Goal: Task Accomplishment & Management: Complete application form

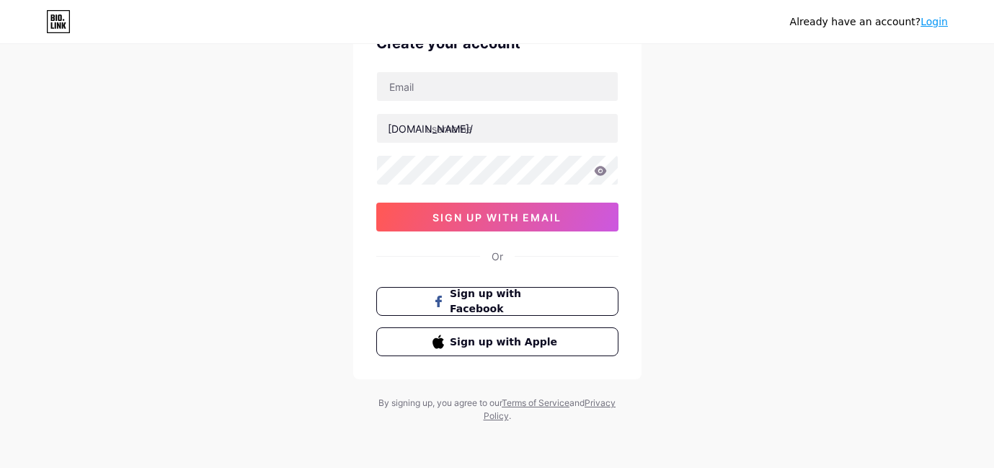
scroll to position [84, 0]
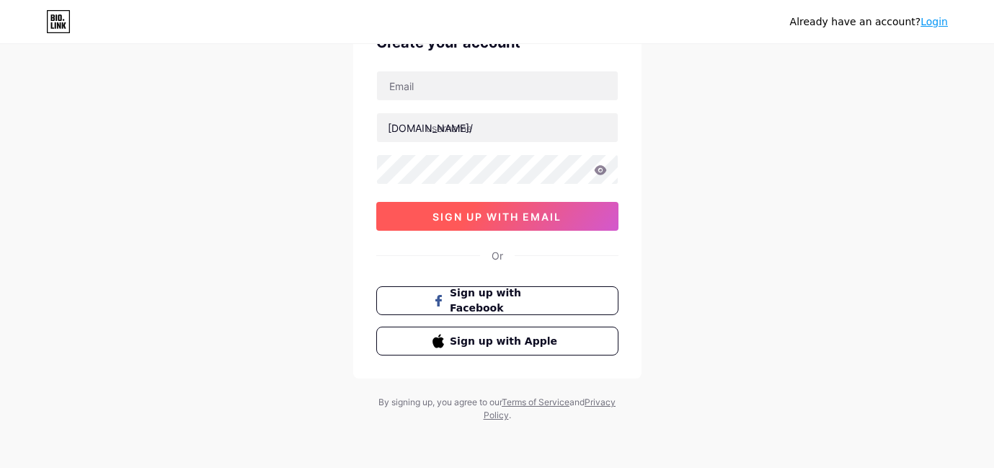
click at [556, 214] on span "sign up with email" at bounding box center [496, 216] width 129 height 12
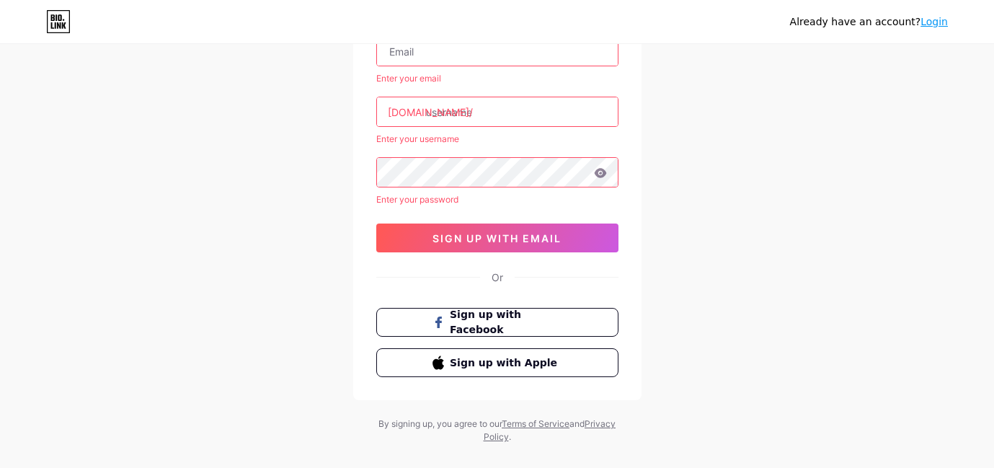
scroll to position [68, 0]
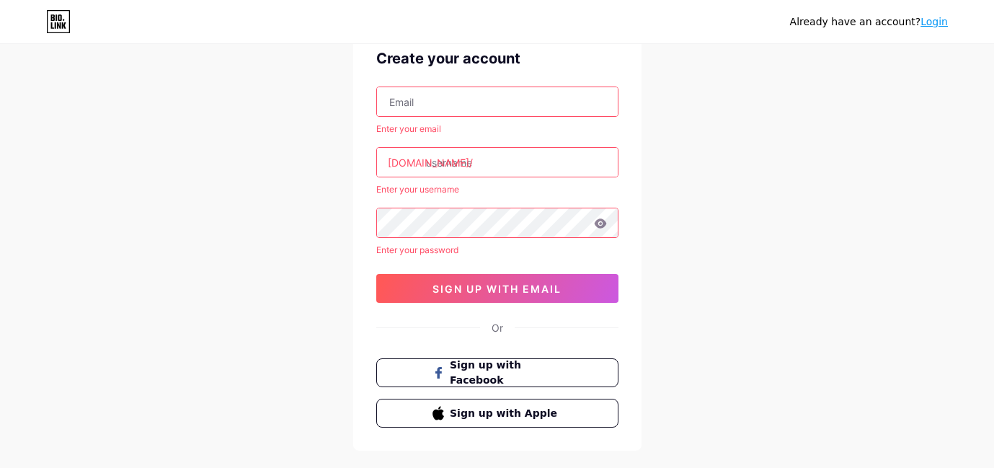
click at [497, 101] on input "text" at bounding box center [497, 101] width 241 height 29
paste input "[EMAIL_ADDRESS][DOMAIN_NAME]"
type input "[EMAIL_ADDRESS][DOMAIN_NAME]"
click at [486, 163] on input "text" at bounding box center [497, 162] width 241 height 29
click at [491, 162] on input "text" at bounding box center [497, 162] width 241 height 29
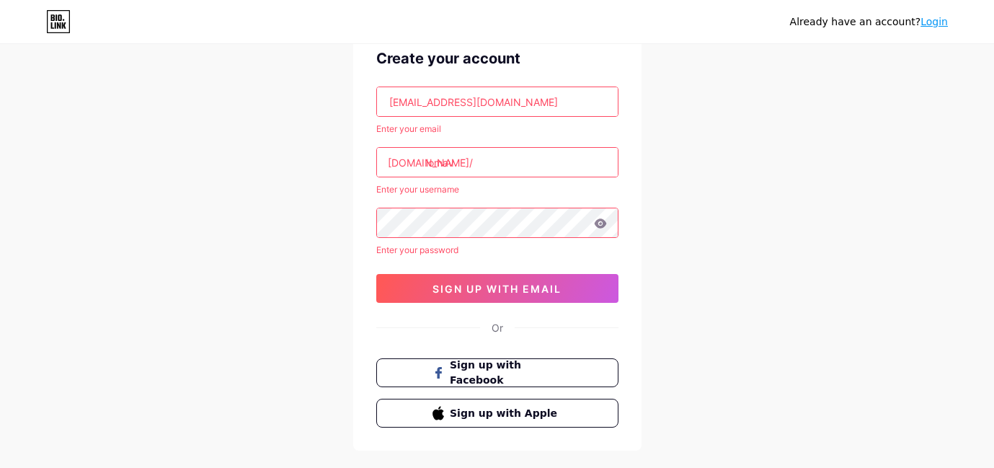
type input "lomav"
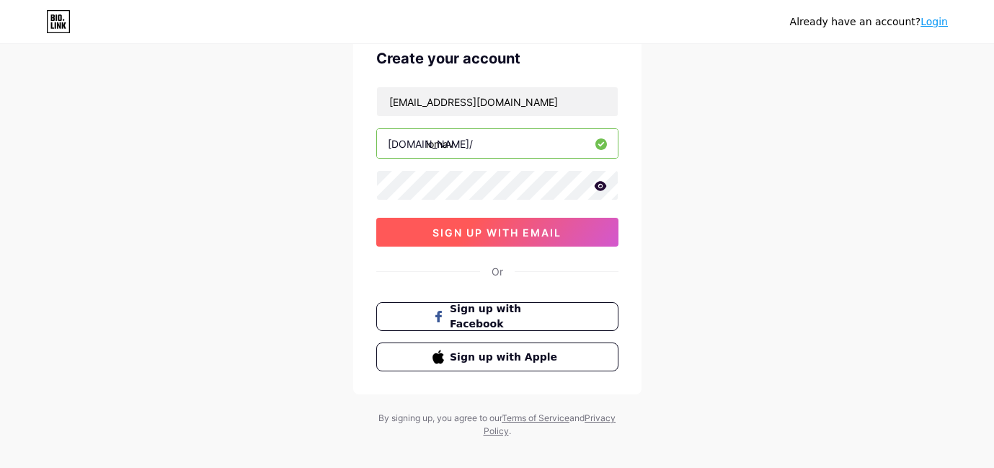
click at [566, 233] on button "sign up with email" at bounding box center [497, 232] width 242 height 29
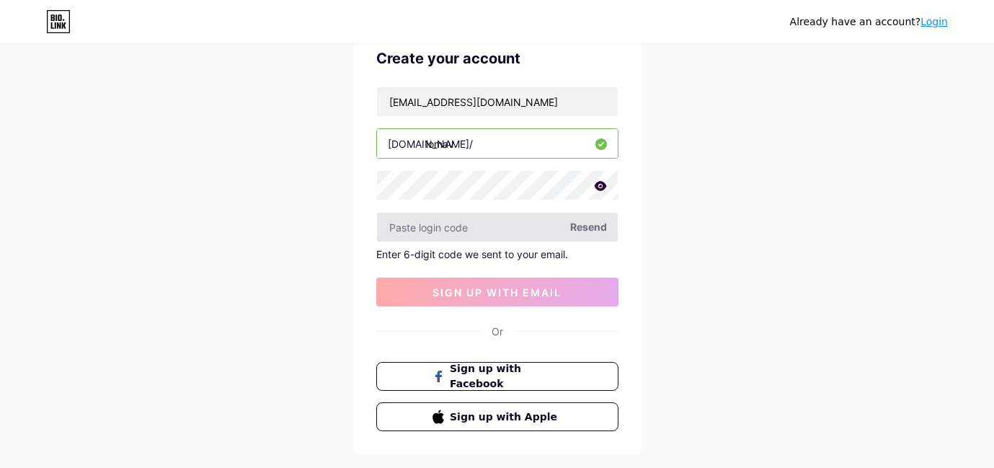
click at [449, 226] on input "text" at bounding box center [497, 227] width 241 height 29
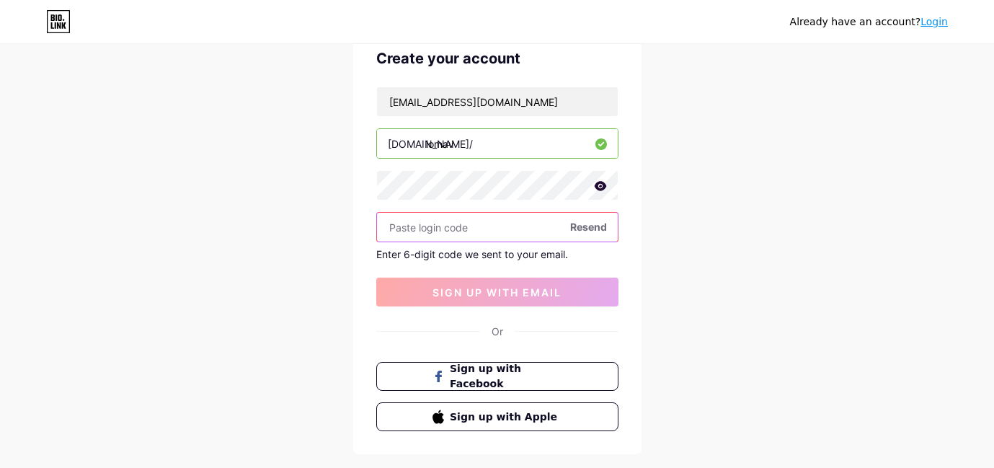
click at [435, 231] on input "text" at bounding box center [497, 227] width 241 height 29
paste input "554166"
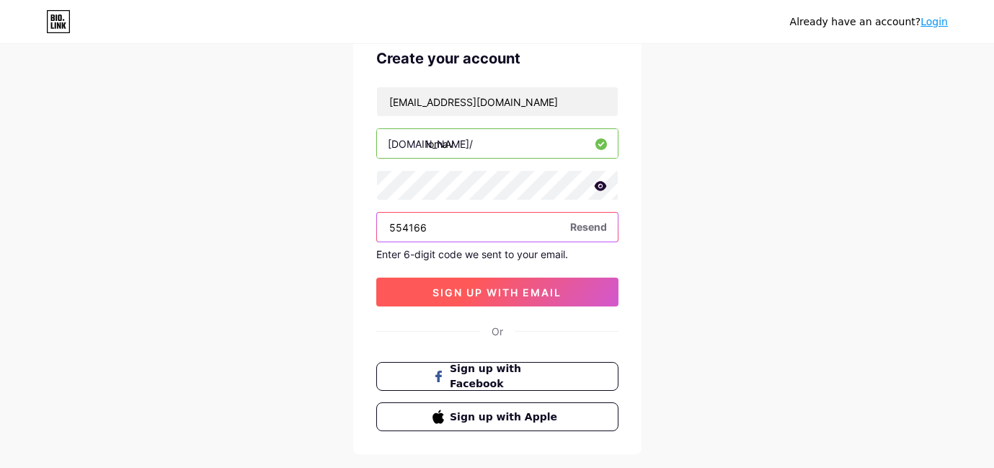
type input "554166"
click at [516, 292] on span "sign up with email" at bounding box center [496, 292] width 129 height 12
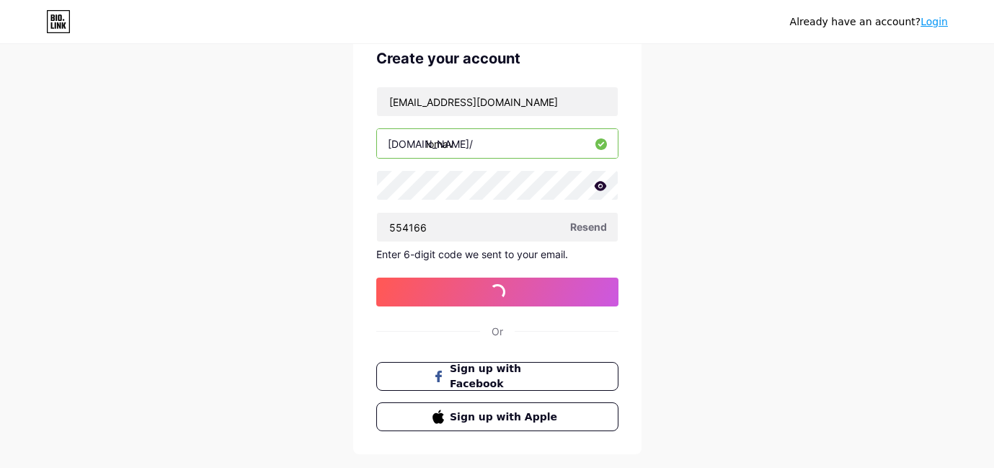
scroll to position [0, 0]
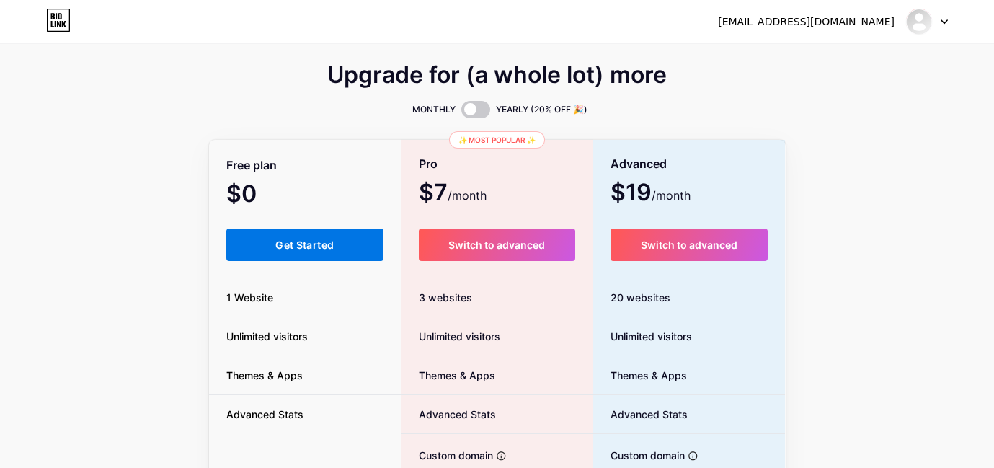
click at [295, 244] on span "Get Started" at bounding box center [304, 245] width 58 height 12
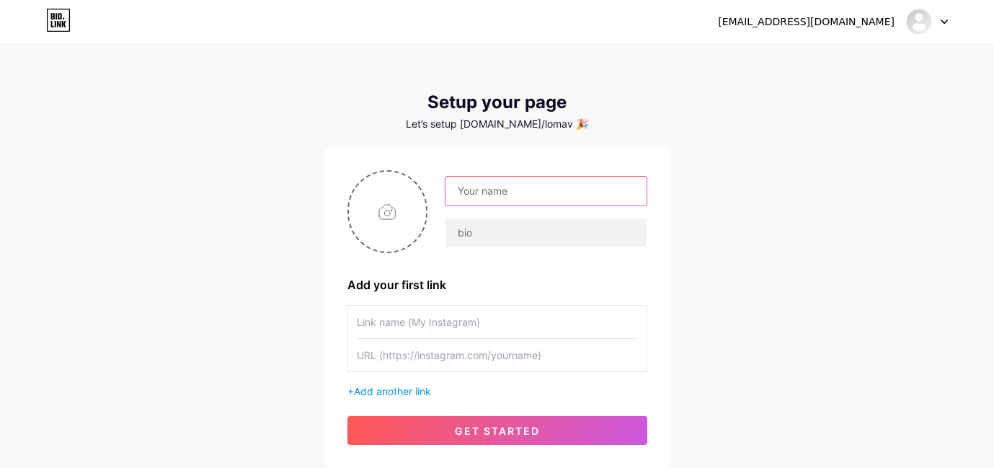
click at [533, 195] on input "text" at bounding box center [545, 191] width 200 height 29
click at [533, 186] on input "text" at bounding box center [545, 191] width 200 height 29
click at [531, 190] on input "text" at bounding box center [545, 191] width 200 height 29
type input "lomav"
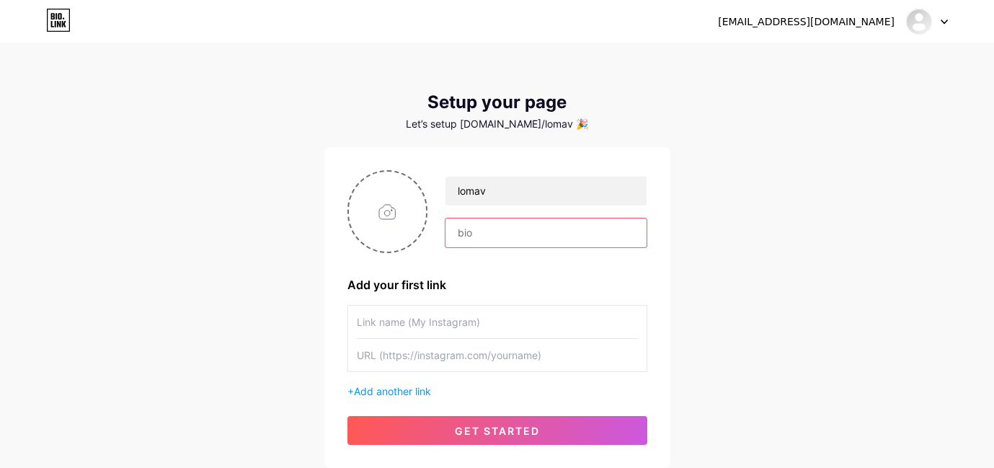
click at [489, 225] on input "text" at bounding box center [545, 232] width 200 height 29
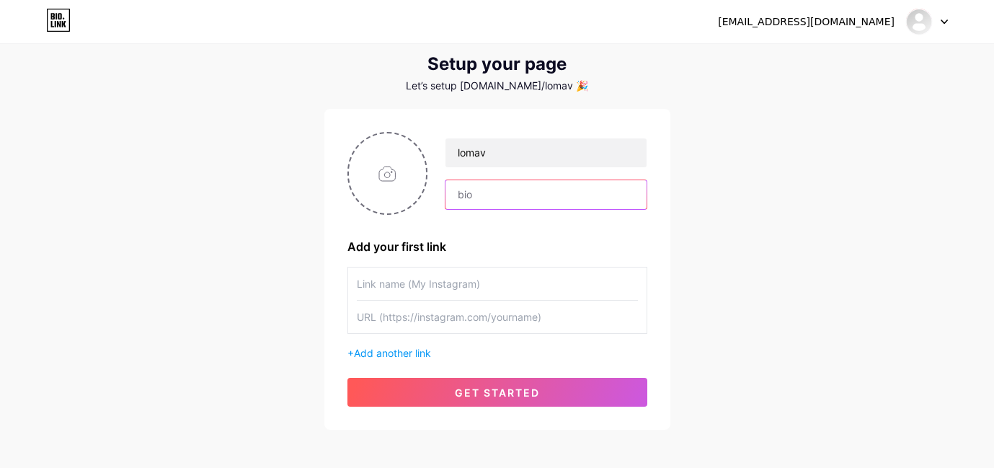
scroll to position [72, 0]
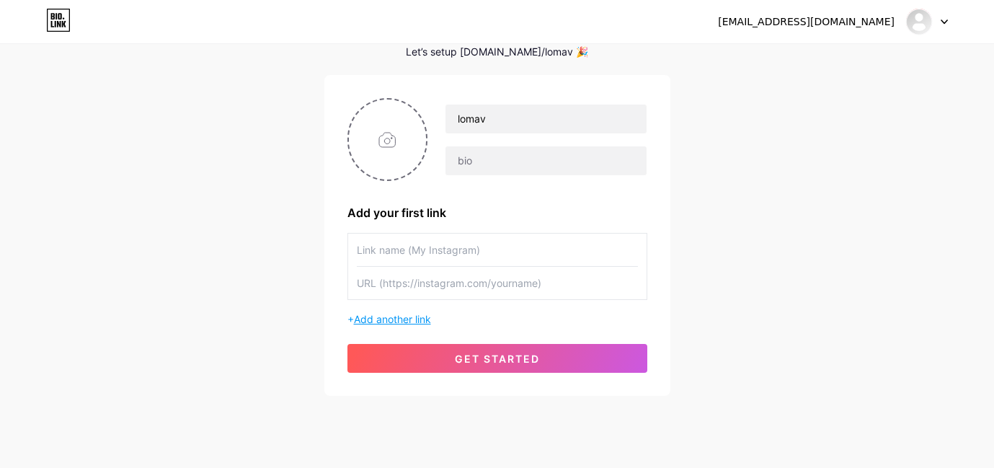
click at [405, 316] on span "Add another link" at bounding box center [392, 319] width 77 height 12
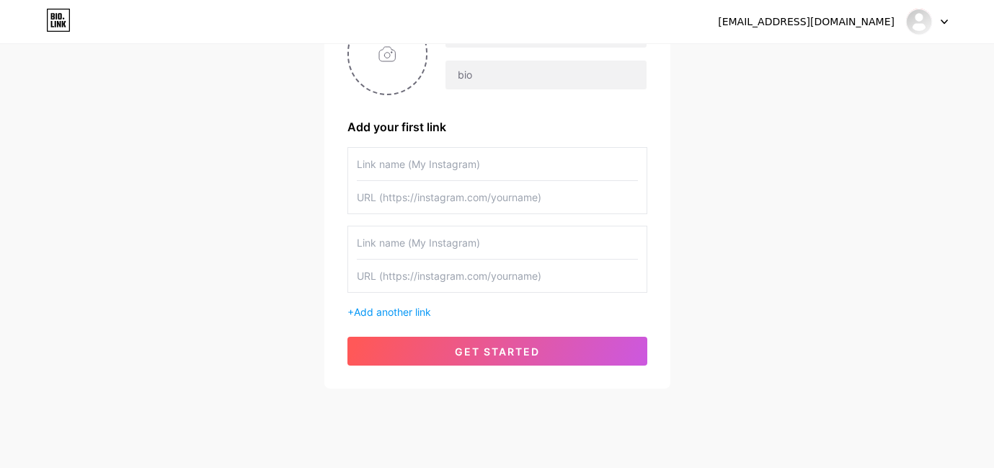
scroll to position [182, 0]
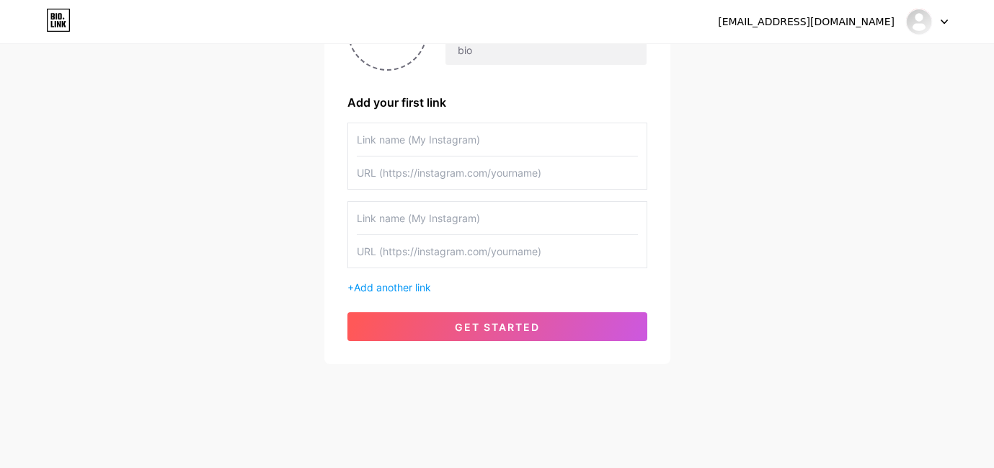
click at [452, 216] on input "text" at bounding box center [497, 218] width 281 height 32
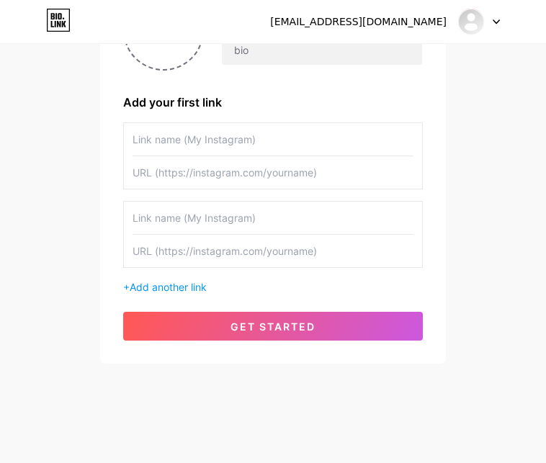
click at [255, 151] on input "text" at bounding box center [273, 139] width 281 height 32
click at [231, 174] on input "text" at bounding box center [273, 172] width 281 height 32
paste input "https://www.youtube.com/playlist?list=PL-wbDz8DwcUBMC3S9jfKy21NzwTtpzQm4"
type input "https://www.youtube.com/playlist?list=PL-wbDz8DwcUBMC3S9jfKy21NzwTtpzQm4"
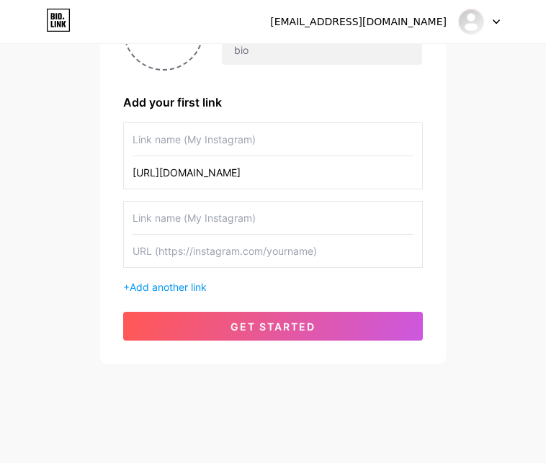
click at [236, 143] on input "text" at bounding box center [273, 139] width 281 height 32
type input "CHỮA LÀNH"
click at [190, 220] on input "text" at bounding box center [273, 218] width 281 height 32
click at [263, 251] on input "text" at bounding box center [273, 251] width 281 height 32
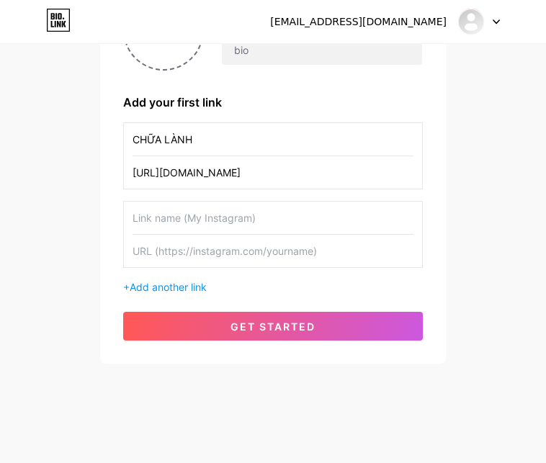
paste input "https://www.youtube.com/playlist?list=PL-wbDz8DwcUAQKZuiCo0i3DQZFcEDKhYY"
type input "https://www.youtube.com/playlist?list=PL-wbDz8DwcUAQKZuiCo0i3DQZFcEDKhYY"
click at [222, 220] on input "text" at bounding box center [273, 218] width 281 height 32
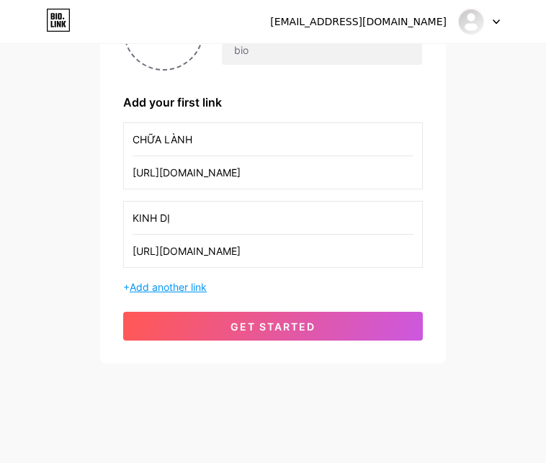
type input "KINH DỊ"
click at [192, 287] on span "Add another link" at bounding box center [168, 287] width 77 height 12
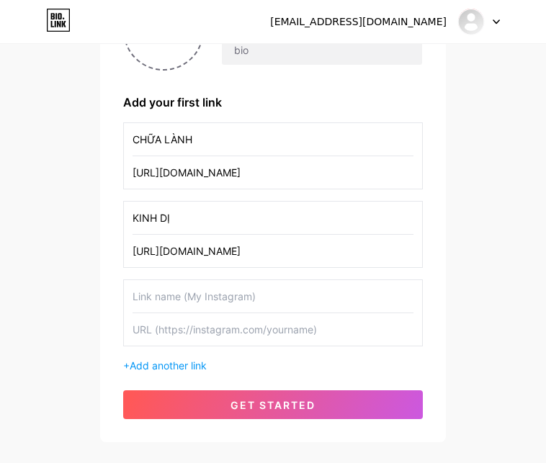
click at [254, 306] on input "text" at bounding box center [273, 296] width 281 height 32
type input "TIÊN HIỆP"
click at [260, 332] on input "text" at bounding box center [273, 329] width 281 height 32
paste input "https://www.youtube.com/playlist?list=PL-wbDz8DwcUD9bslslSvNa9iZ4-Y8Ta9D"
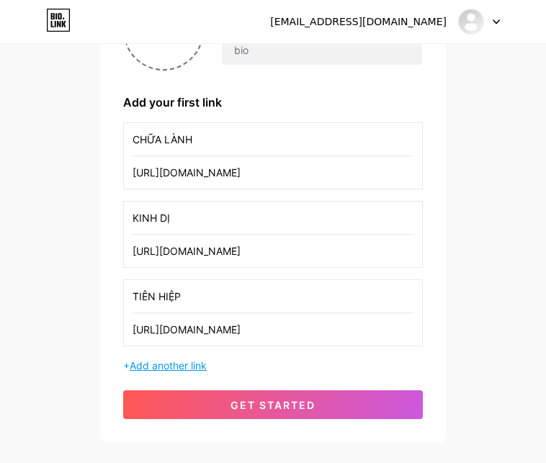
type input "https://www.youtube.com/playlist?list=PL-wbDz8DwcUD9bslslSvNa9iZ4-Y8Ta9D"
click at [178, 360] on span "Add another link" at bounding box center [168, 366] width 77 height 12
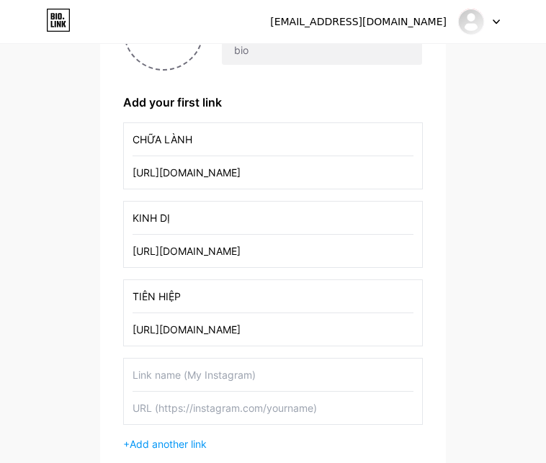
click at [267, 356] on div "CHỮA LÀNH https://www.youtube.com/playlist?list=PL-wbDz8DwcUBMC3S9jfKy21NzwTtpz…" at bounding box center [273, 286] width 300 height 329
click at [190, 370] on input "text" at bounding box center [273, 375] width 281 height 32
type input "TRINH THÁM"
click at [243, 412] on input "text" at bounding box center [273, 408] width 281 height 32
paste input "https://www.youtube.com/playlist?list=PL-wbDz8DwcUBdF45VW_lV27hmn6xr3r8b"
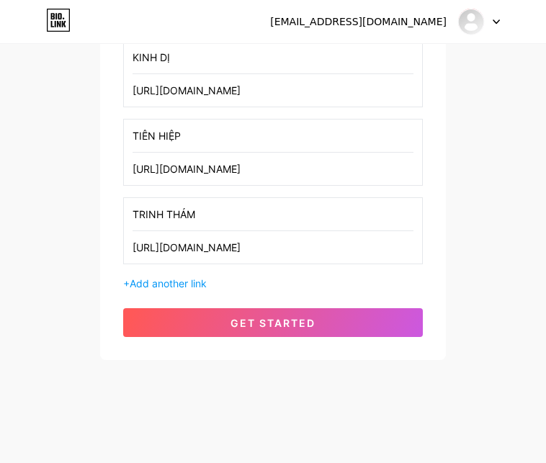
scroll to position [344, 0]
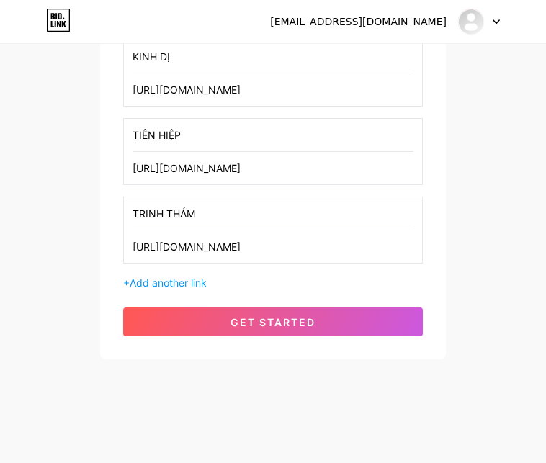
type input "https://www.youtube.com/playlist?list=PL-wbDz8DwcUBdF45VW_lV27hmn6xr3r8b"
click at [279, 282] on div "+ Add another link" at bounding box center [273, 282] width 300 height 15
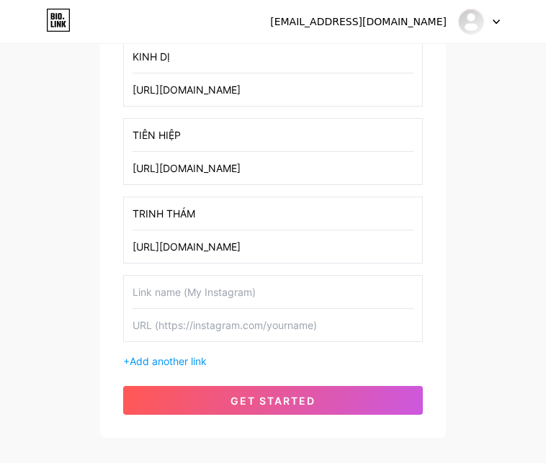
click at [193, 294] on input "text" at bounding box center [273, 292] width 281 height 32
type input "ĐIỀN VĂN"
click at [164, 327] on input "text" at bounding box center [273, 325] width 281 height 32
paste input "https://www.youtube.com/playlist?list=PL-wbDz8DwcUDEWgFTpfPwtOxrOYrBYTWM"
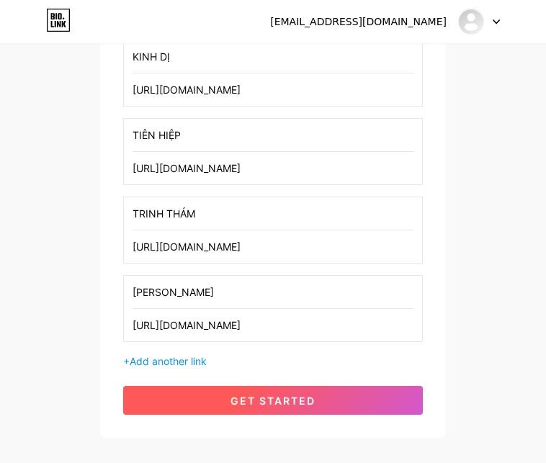
type input "https://www.youtube.com/playlist?list=PL-wbDz8DwcUDEWgFTpfPwtOxrOYrBYTWM"
click at [286, 401] on span "get started" at bounding box center [273, 401] width 85 height 12
click at [321, 396] on button "get started" at bounding box center [273, 400] width 300 height 29
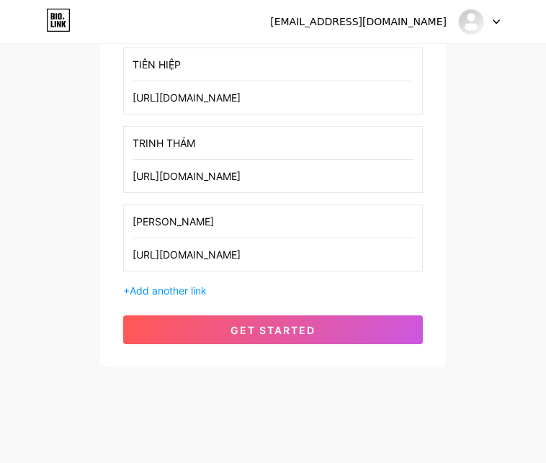
scroll to position [441, 0]
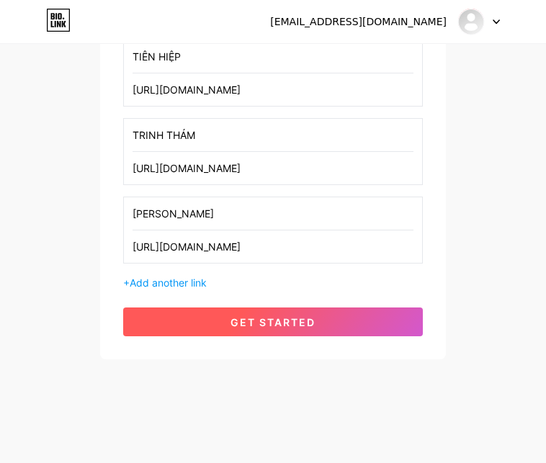
click at [293, 321] on span "get started" at bounding box center [273, 322] width 85 height 12
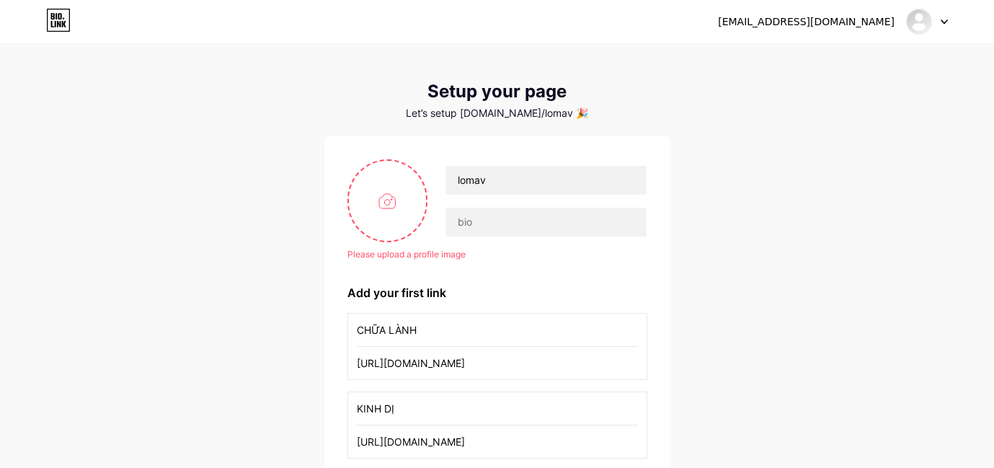
scroll to position [0, 0]
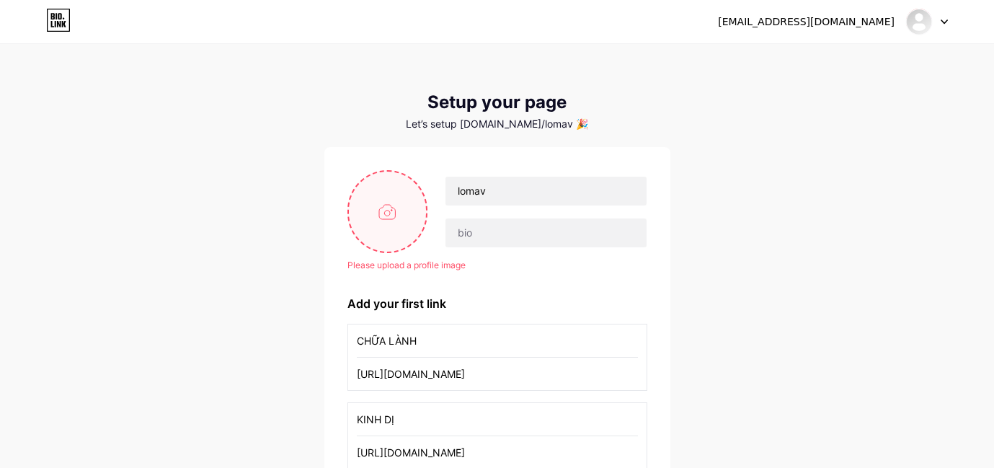
click at [391, 203] on input "file" at bounding box center [388, 211] width 78 height 80
type input "C:\fakepath\526987561_632622649871519_5279807254296914843_n.jpg"
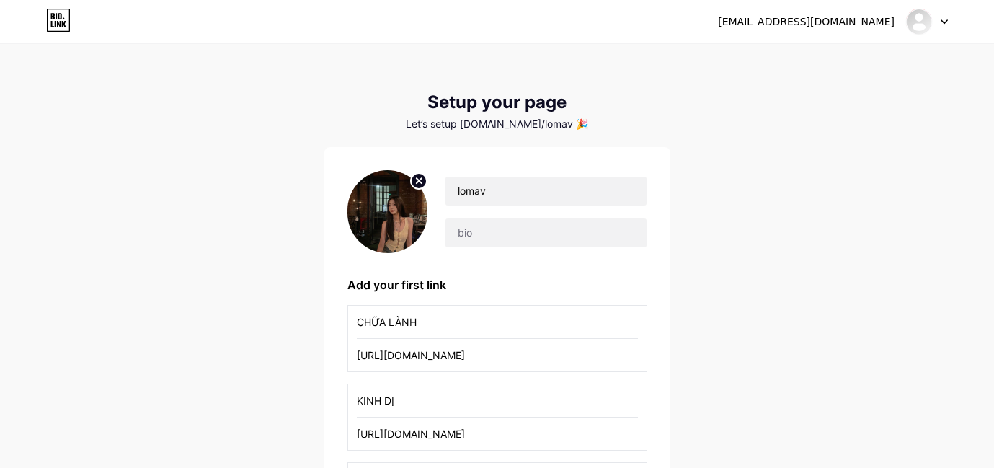
click at [377, 200] on img at bounding box center [387, 211] width 81 height 83
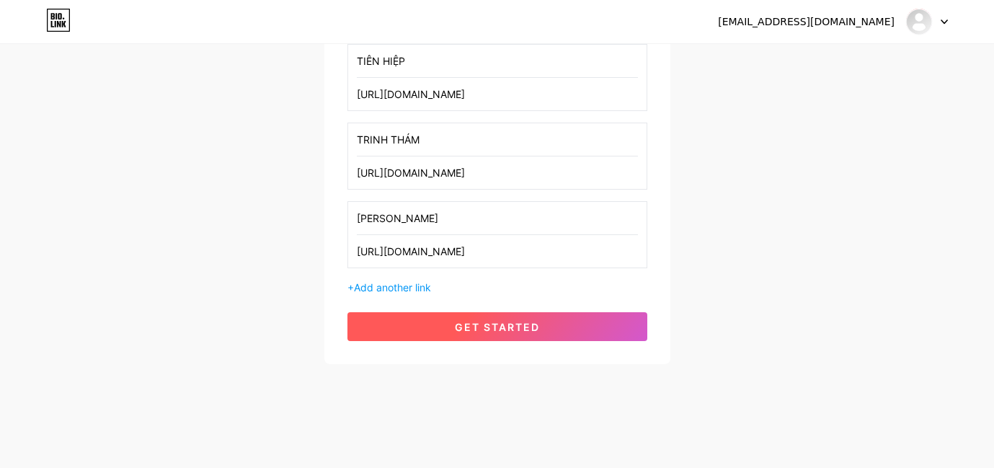
click at [565, 325] on button "get started" at bounding box center [497, 326] width 300 height 29
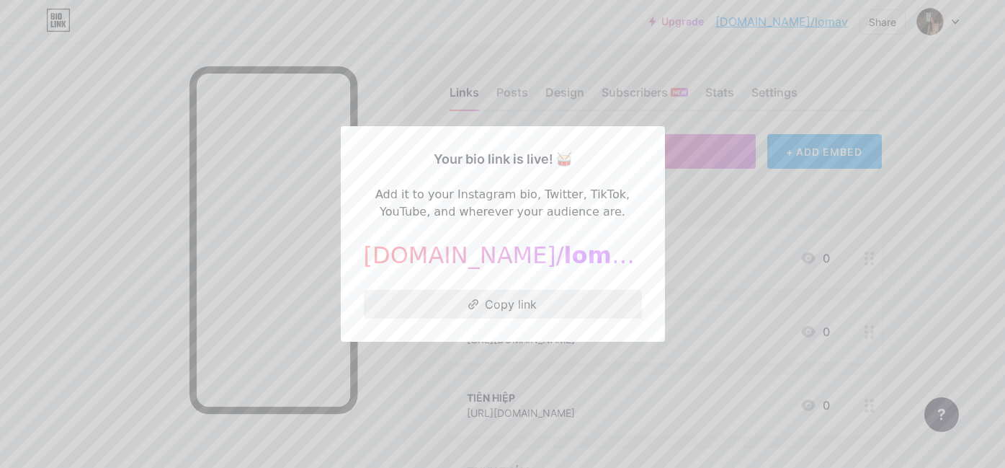
click at [544, 303] on button "Copy link" at bounding box center [503, 304] width 278 height 29
click at [561, 53] on div at bounding box center [502, 234] width 1005 height 468
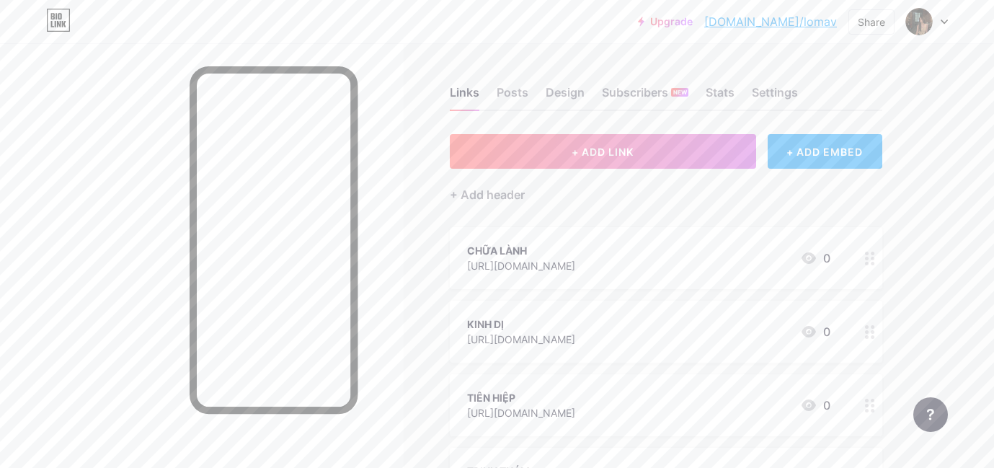
click at [798, 19] on link "bio.link/lomav" at bounding box center [770, 21] width 133 height 17
click at [925, 26] on img at bounding box center [918, 21] width 23 height 23
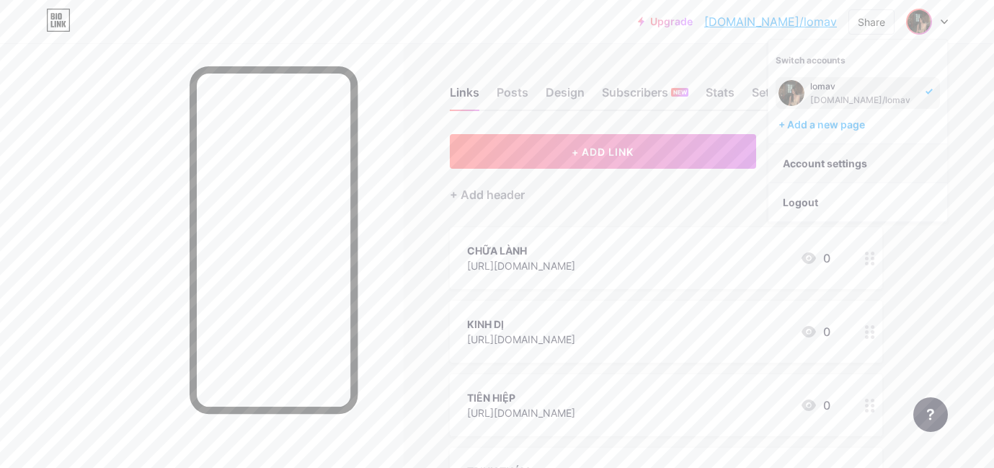
click at [857, 161] on link "Account settings" at bounding box center [857, 163] width 179 height 39
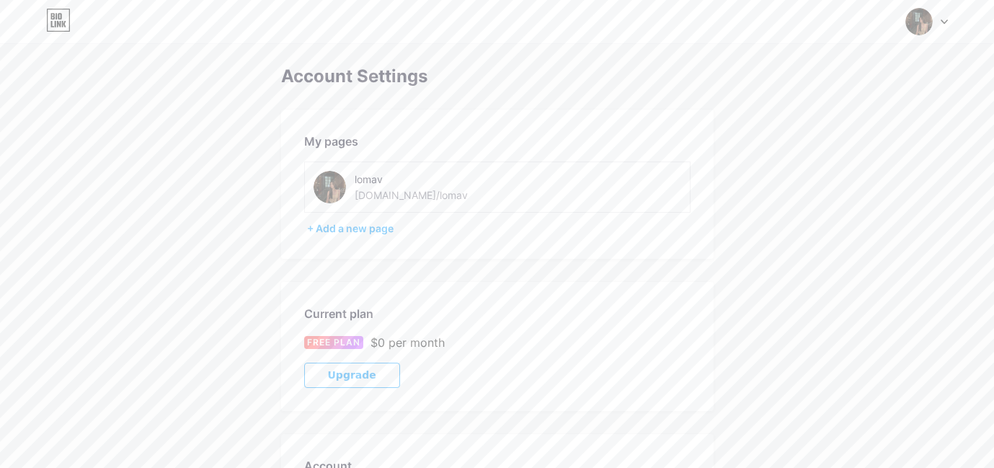
scroll to position [72, 0]
